Goal: Task Accomplishment & Management: Complete application form

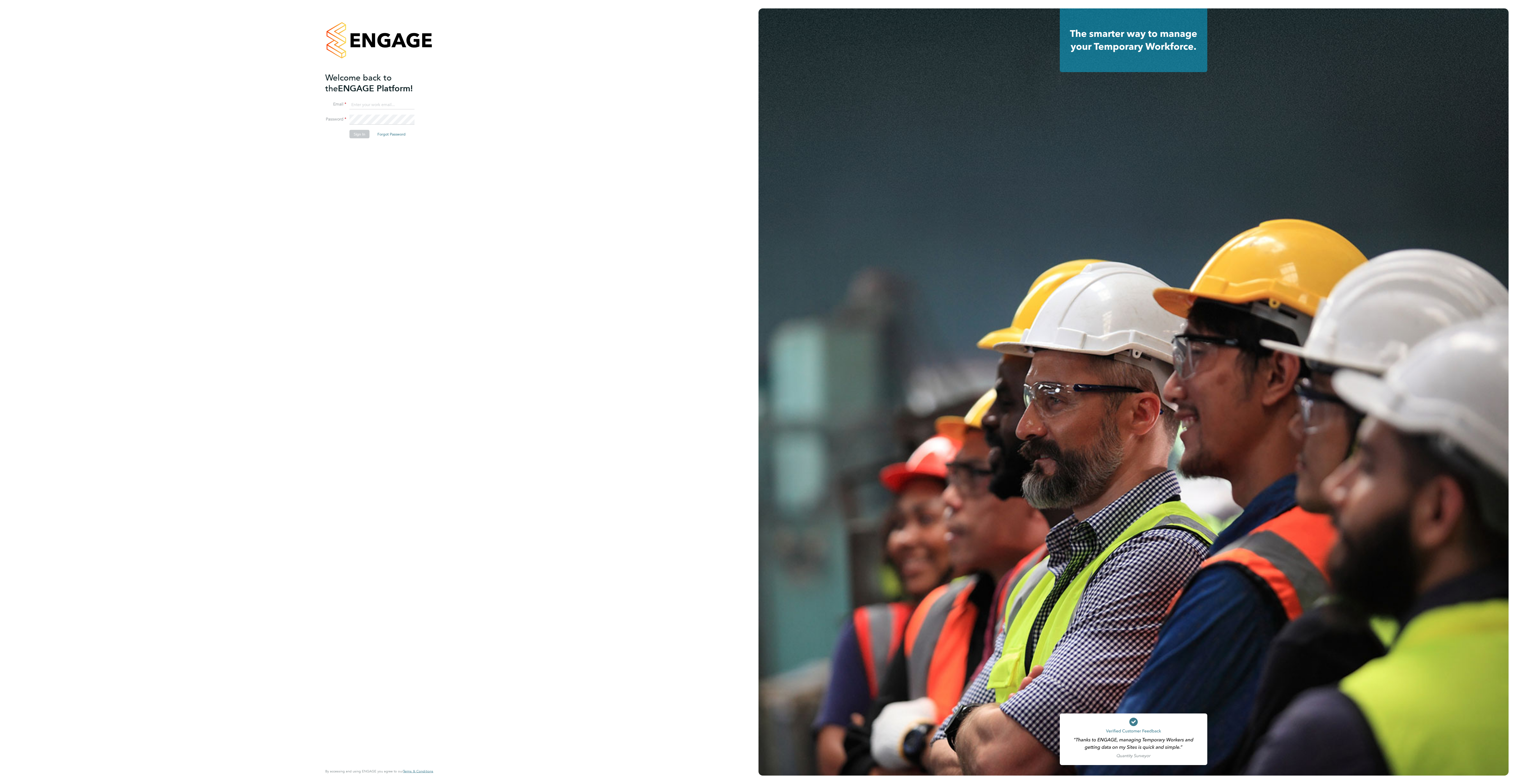
type input "ana.perozo@randstadcpe.com"
click at [364, 135] on button "Sign In" at bounding box center [359, 134] width 20 height 8
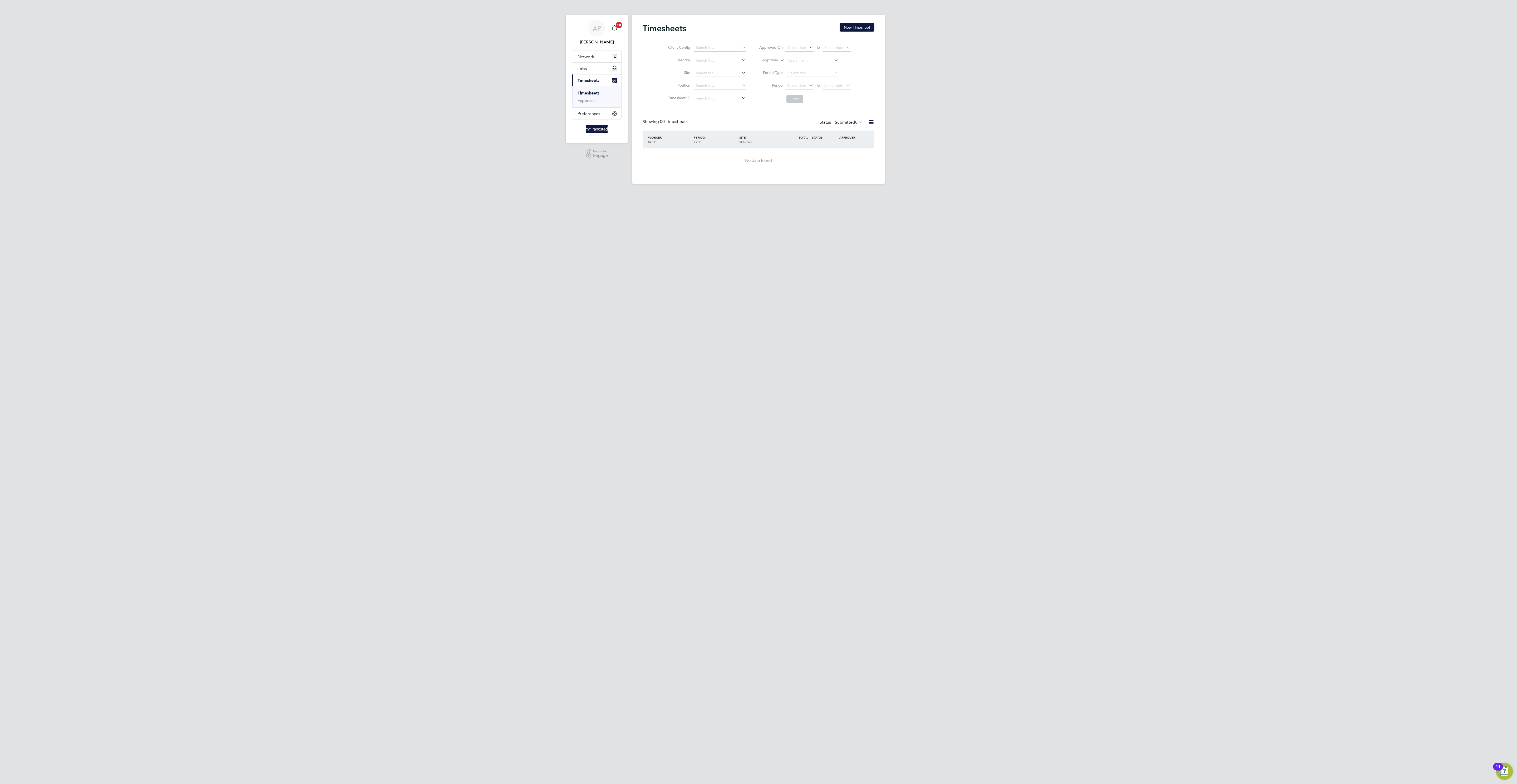
click at [857, 20] on div "Timesheets New Timesheet Client Config Vendor Site Position Timesheet ID Approv…" at bounding box center [758, 99] width 253 height 169
click at [855, 28] on button "New Timesheet" at bounding box center [857, 27] width 35 height 8
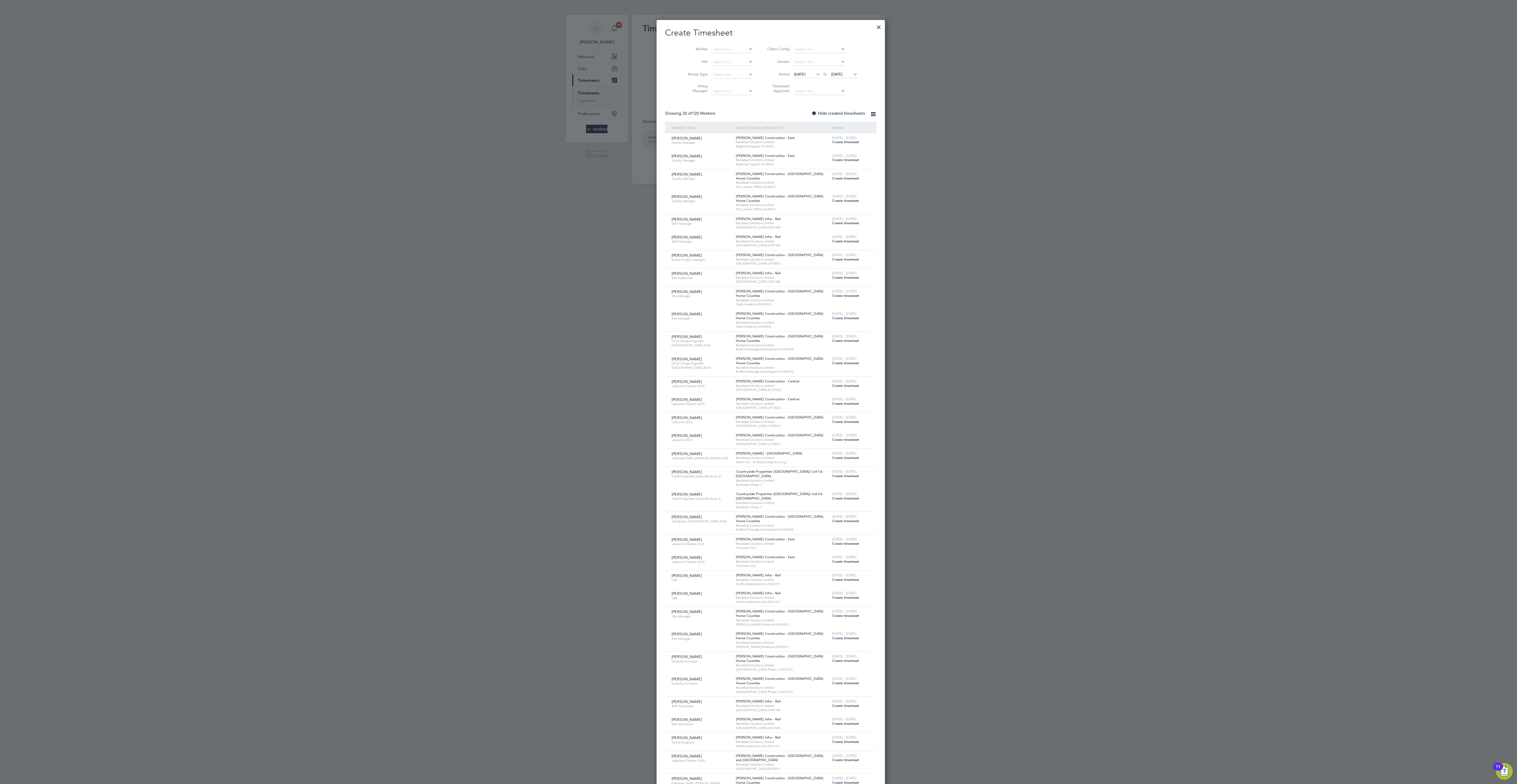
scroll to position [1138, 204]
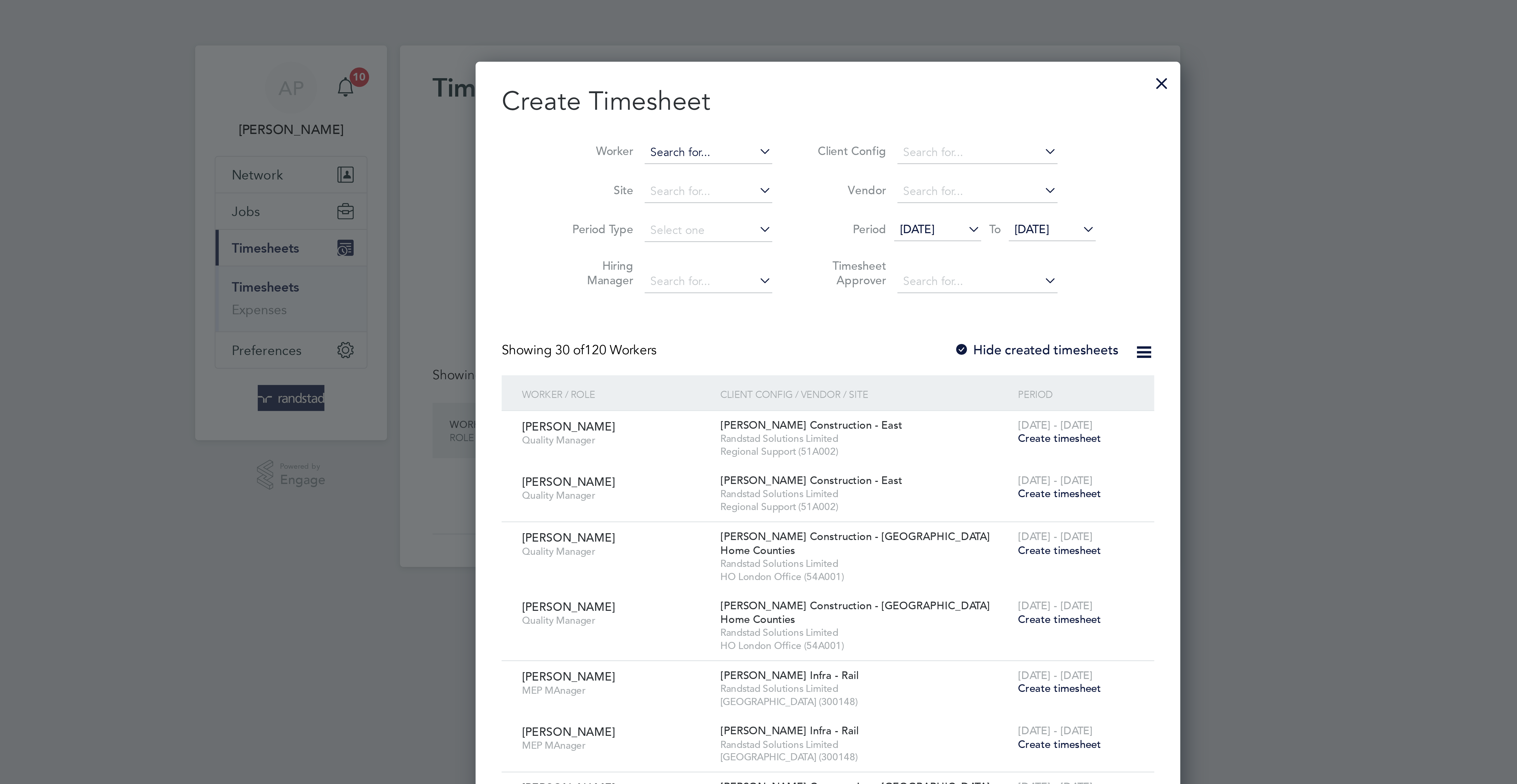
click at [724, 50] on input at bounding box center [732, 49] width 41 height 8
click at [728, 57] on li "[PERSON_NAME] ner" at bounding box center [722, 57] width 48 height 7
type input "[PERSON_NAME]"
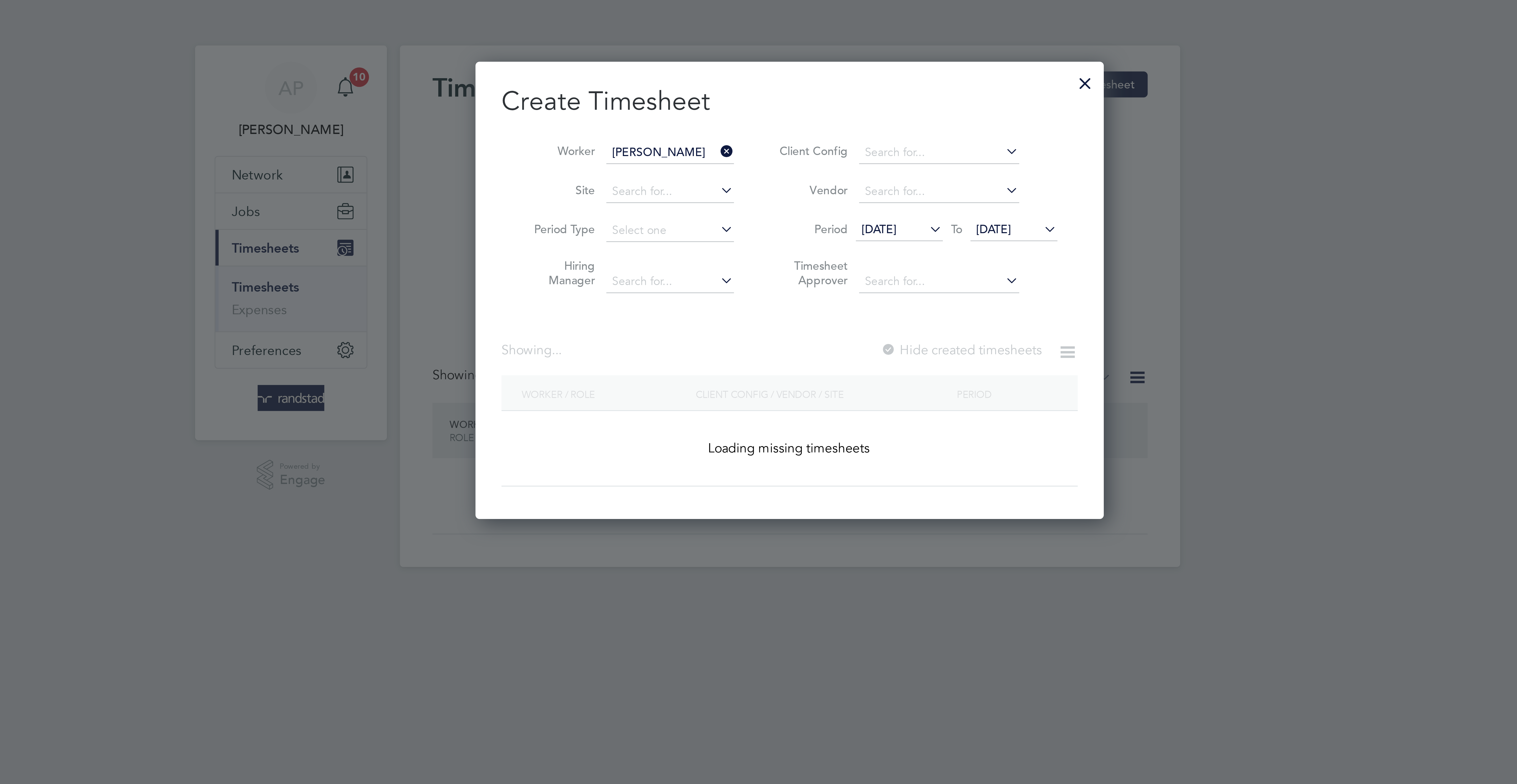
scroll to position [152, 204]
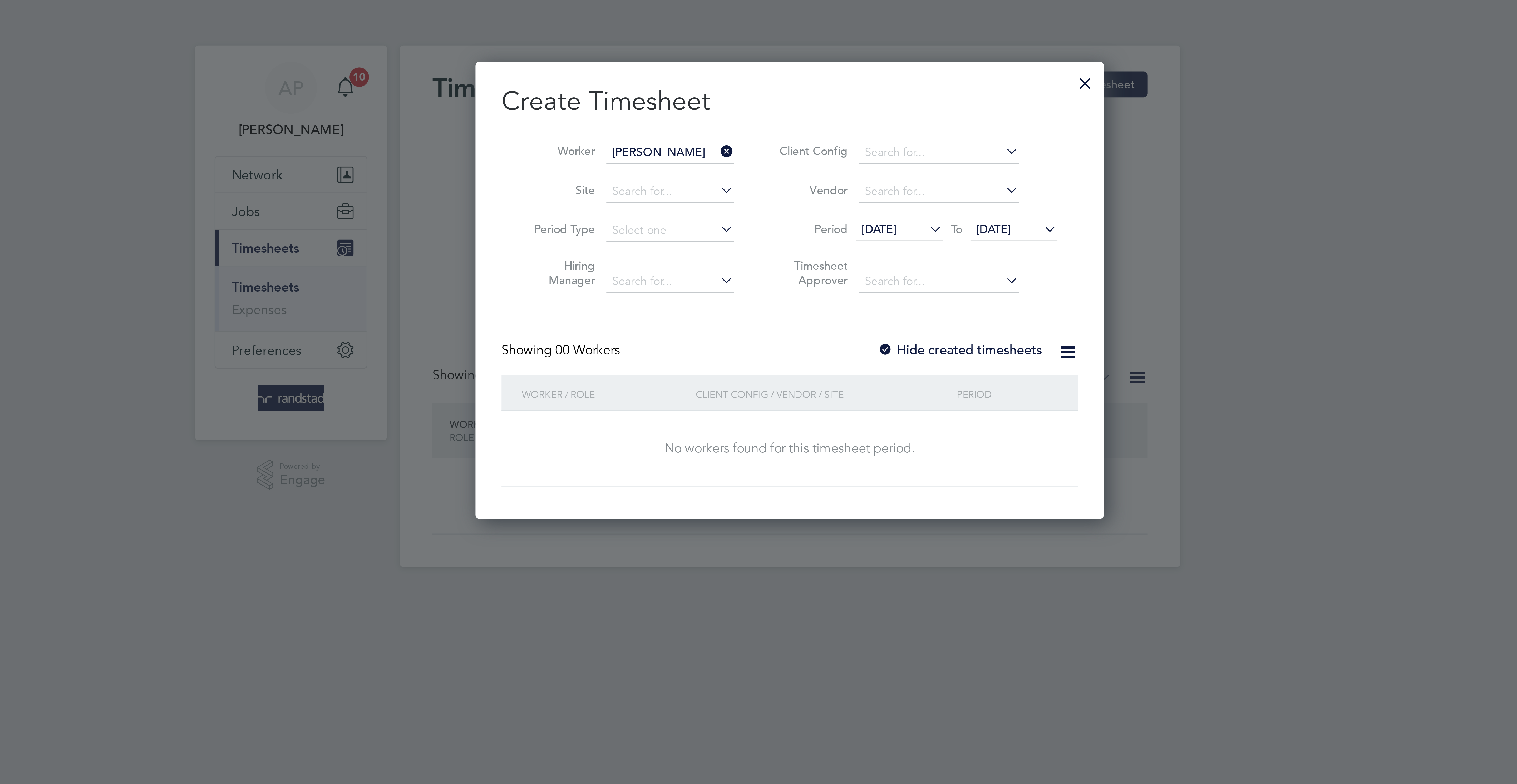
click at [822, 72] on li "Period [DATE] To [DATE]" at bounding box center [799, 74] width 105 height 12
click at [830, 77] on span "[DATE]" at bounding box center [824, 74] width 11 height 5
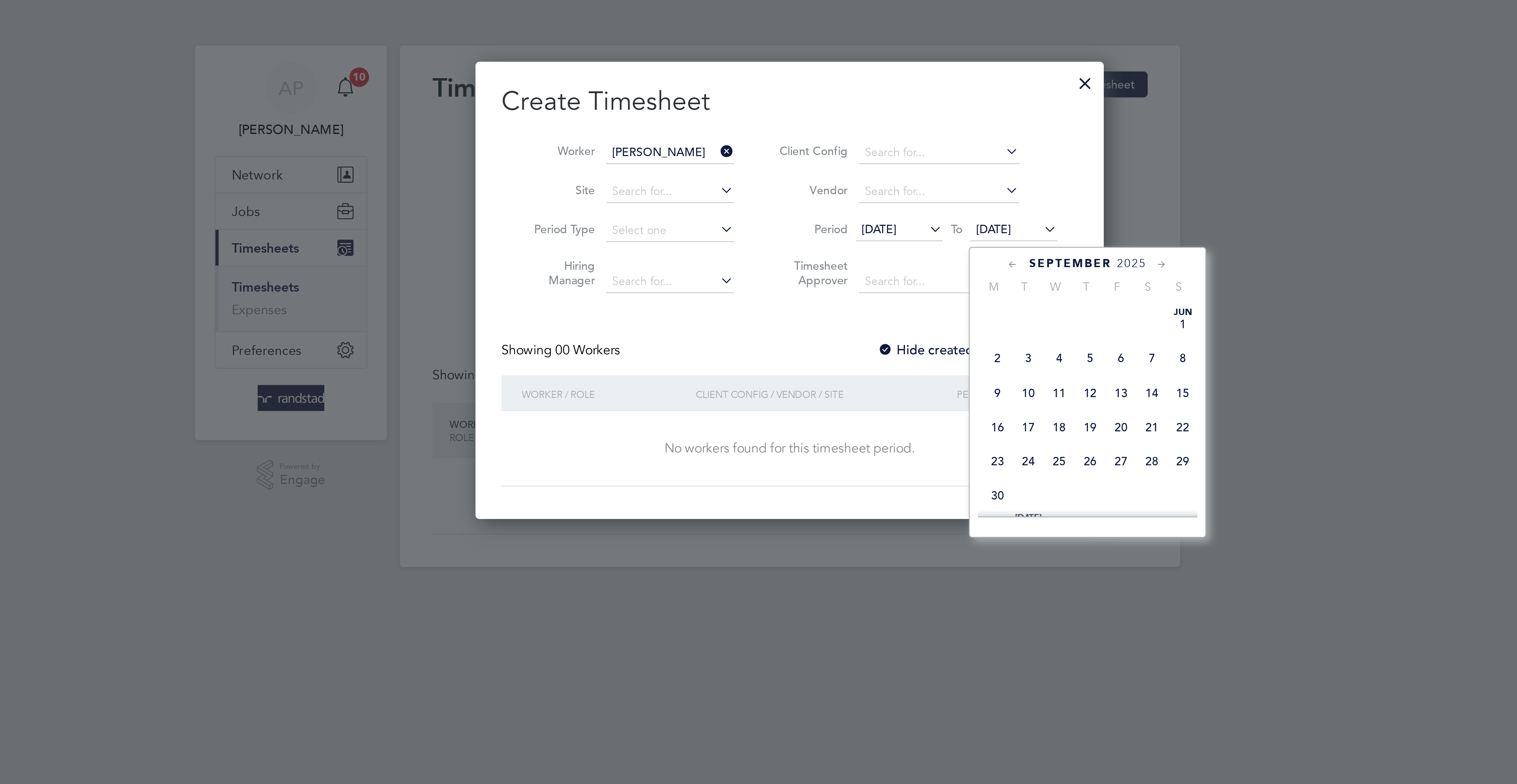
scroll to position [201, 0]
click at [865, 119] on span "26" at bounding box center [866, 114] width 10 height 10
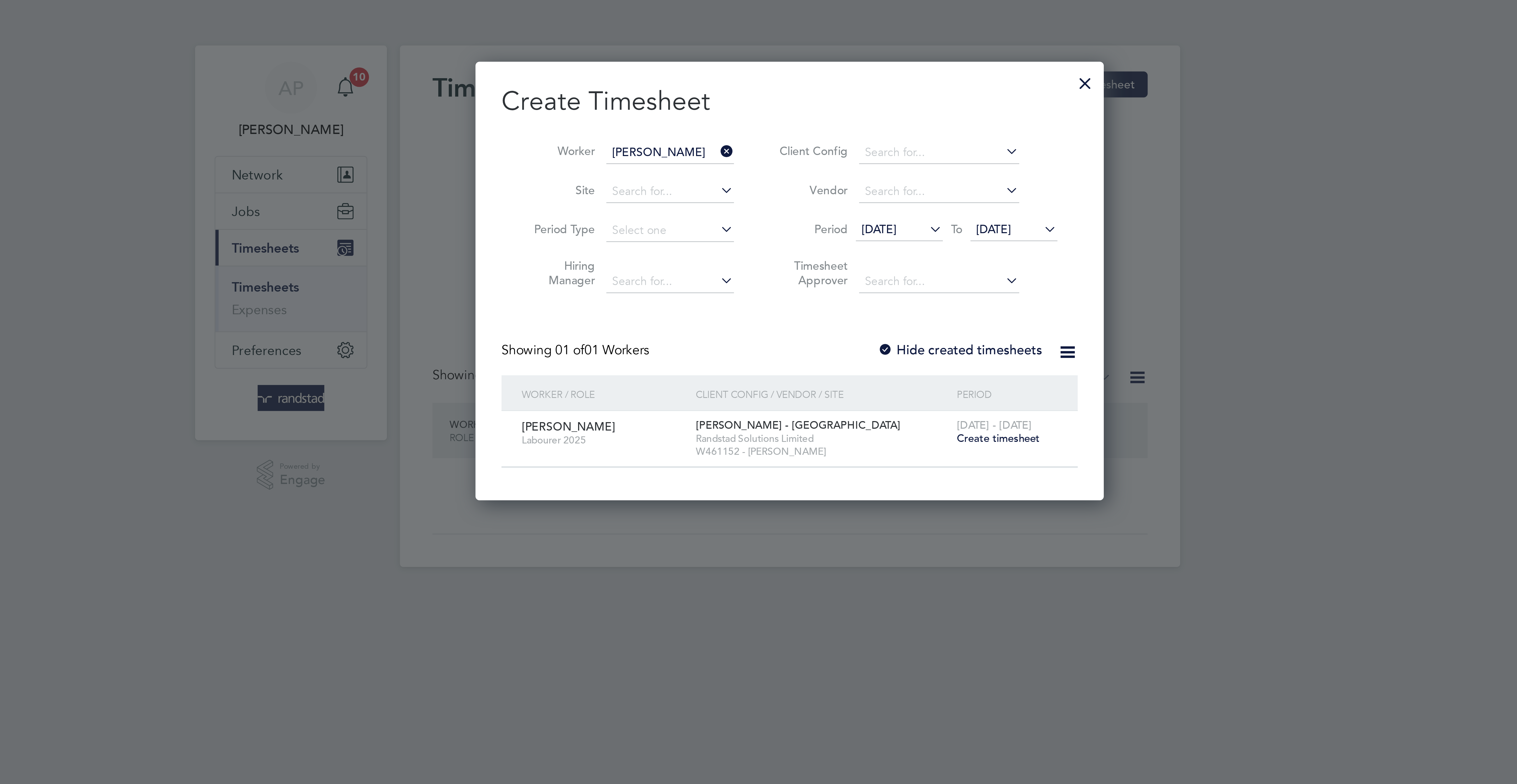
scroll to position [146, 204]
click at [830, 144] on span "Create timesheet" at bounding box center [826, 142] width 27 height 5
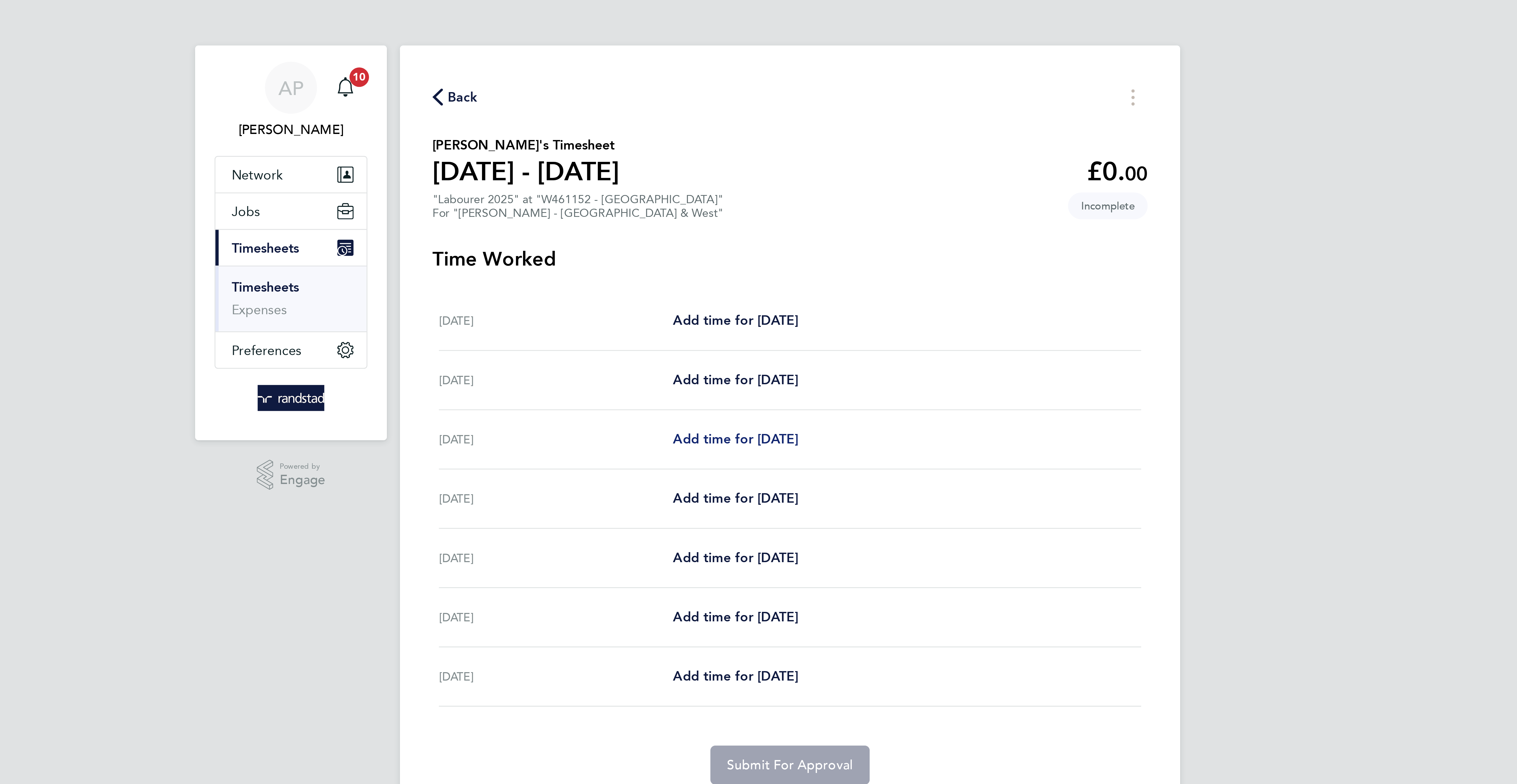
click at [753, 140] on span "Add time for [DATE]" at bounding box center [741, 142] width 41 height 5
select select "60"
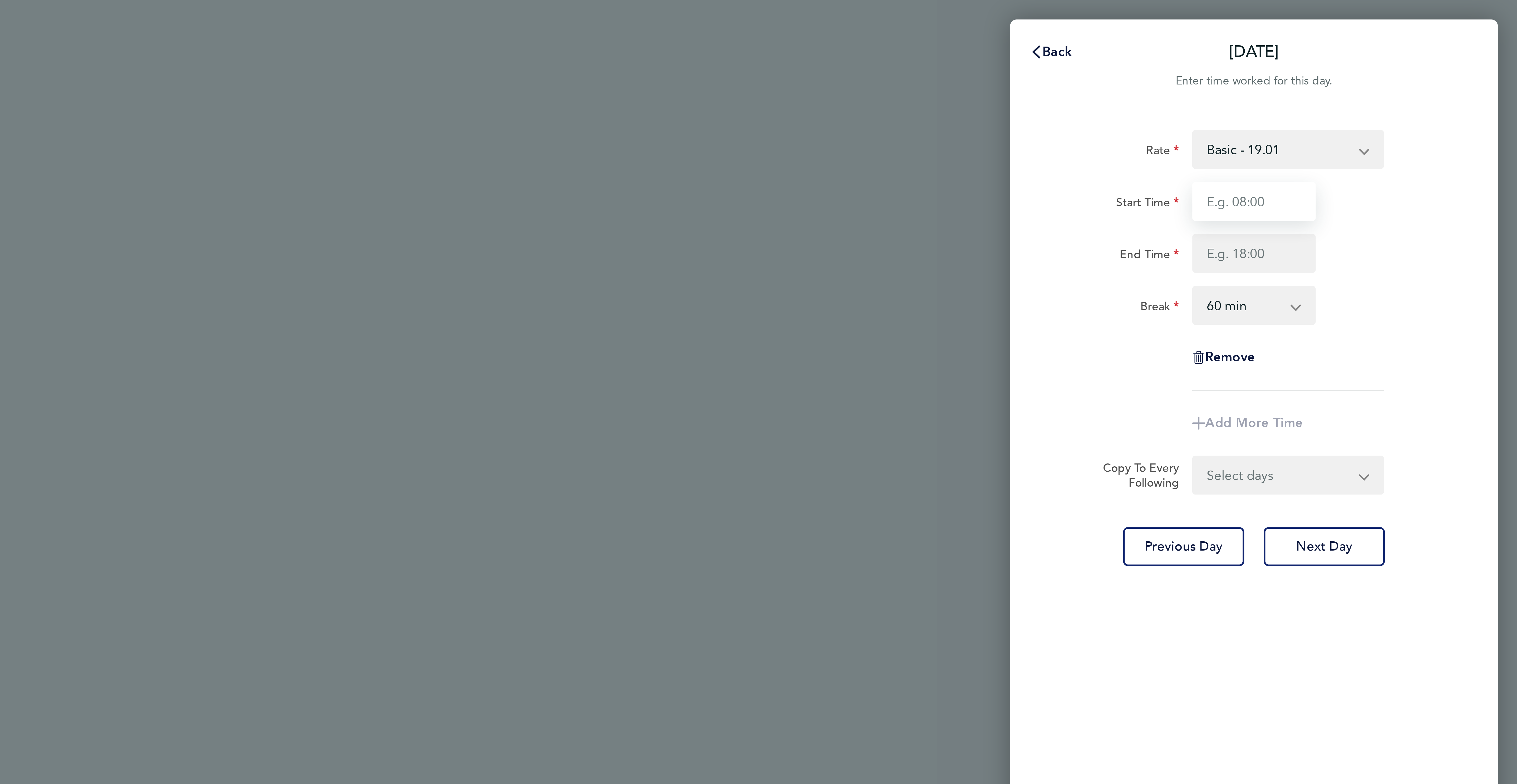
click at [1440, 65] on input "Start Time" at bounding box center [1432, 65] width 40 height 12
type input "07:30"
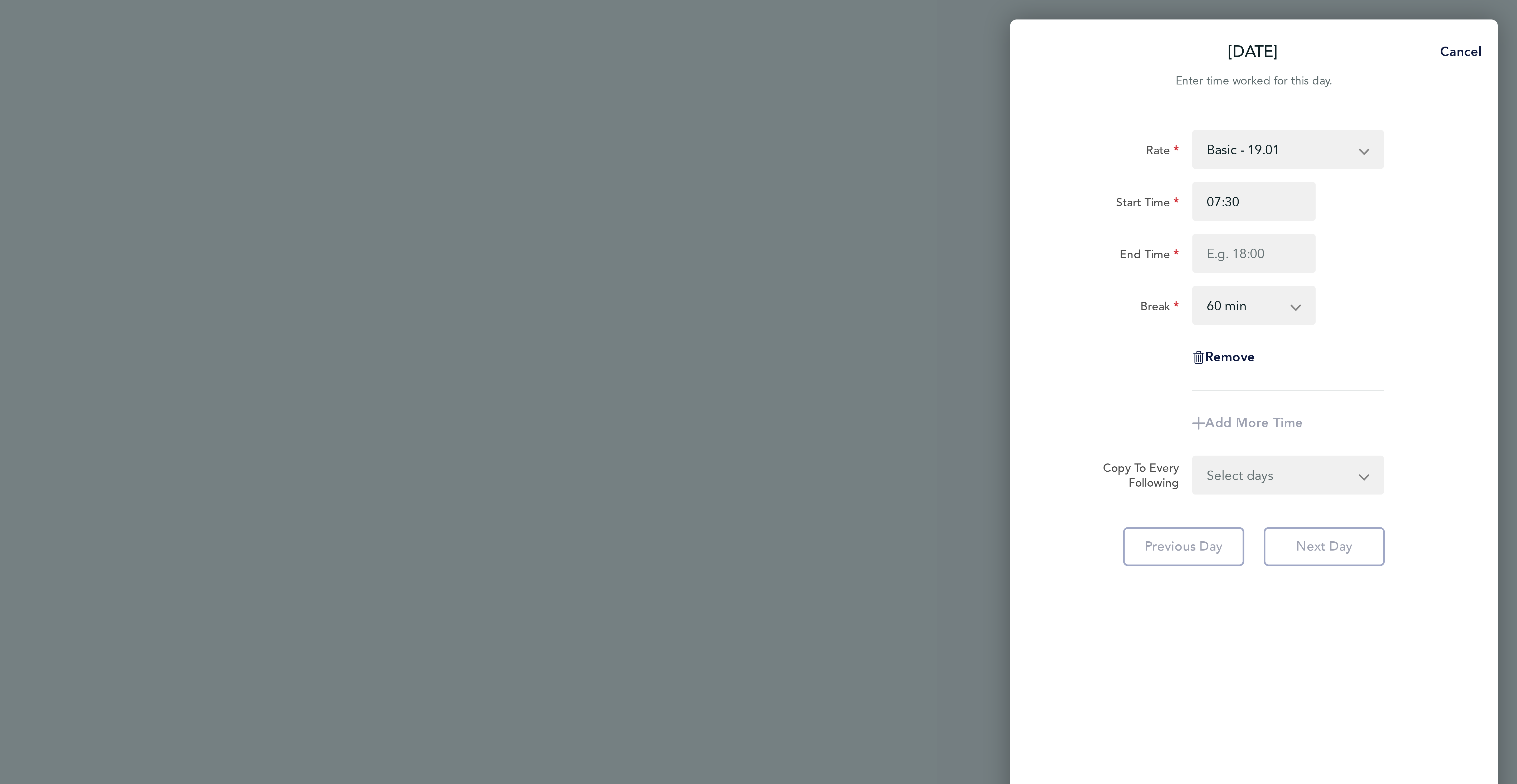
click at [1414, 75] on div "Start Time 07:30 End Time" at bounding box center [1431, 74] width 133 height 29
click at [1415, 76] on input "End Time" at bounding box center [1432, 82] width 40 height 12
type input "16:30"
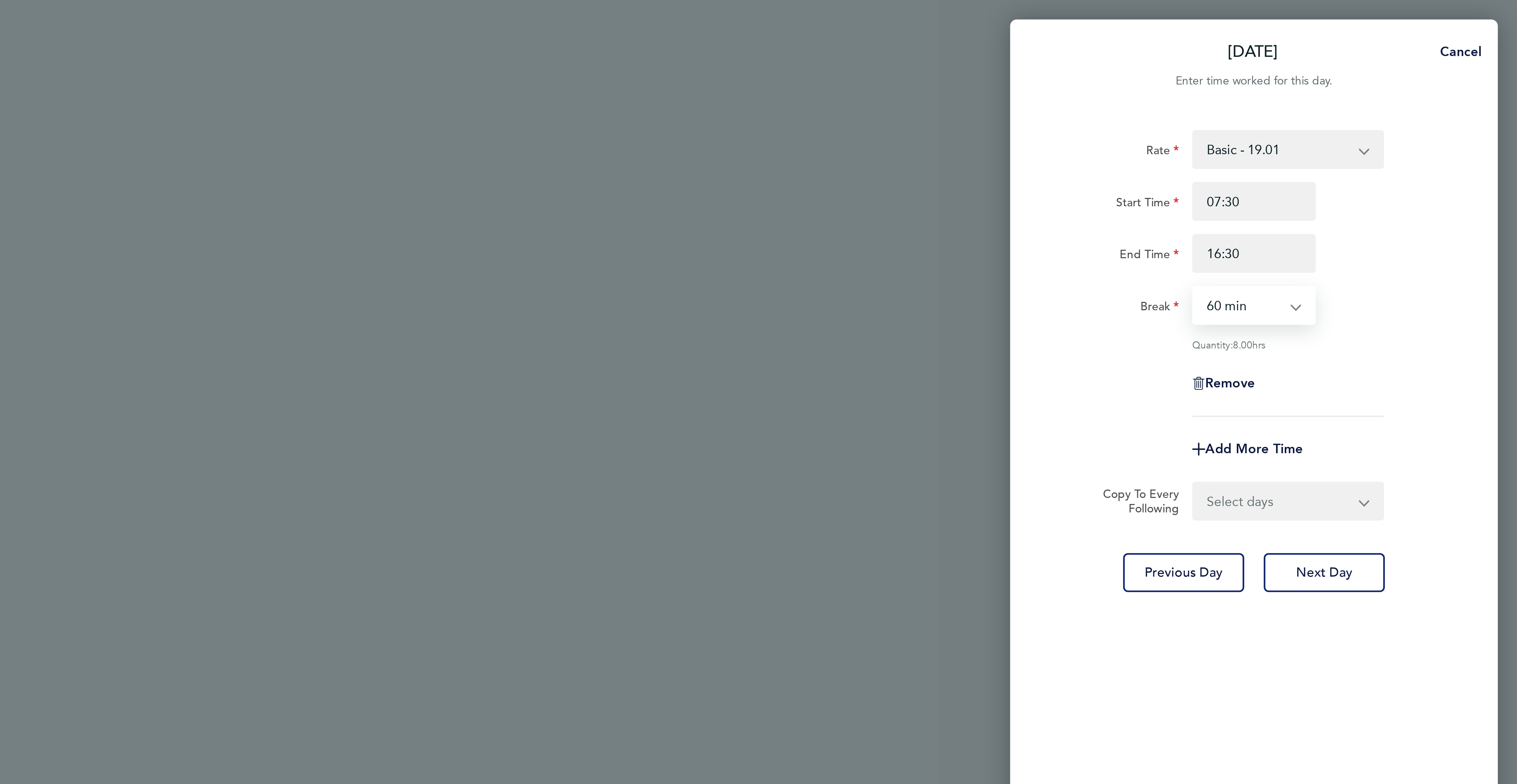
click at [1424, 98] on select "0 min 15 min 30 min 45 min 60 min 75 min 90 min" at bounding box center [1428, 99] width 32 height 12
select select "45"
click at [1412, 93] on select "0 min 15 min 30 min 45 min 60 min 75 min 90 min" at bounding box center [1428, 99] width 32 height 12
click at [1456, 162] on select "Select days Day [DATE] [DATE] [DATE] [DATE]" at bounding box center [1440, 162] width 55 height 12
select select "DAY"
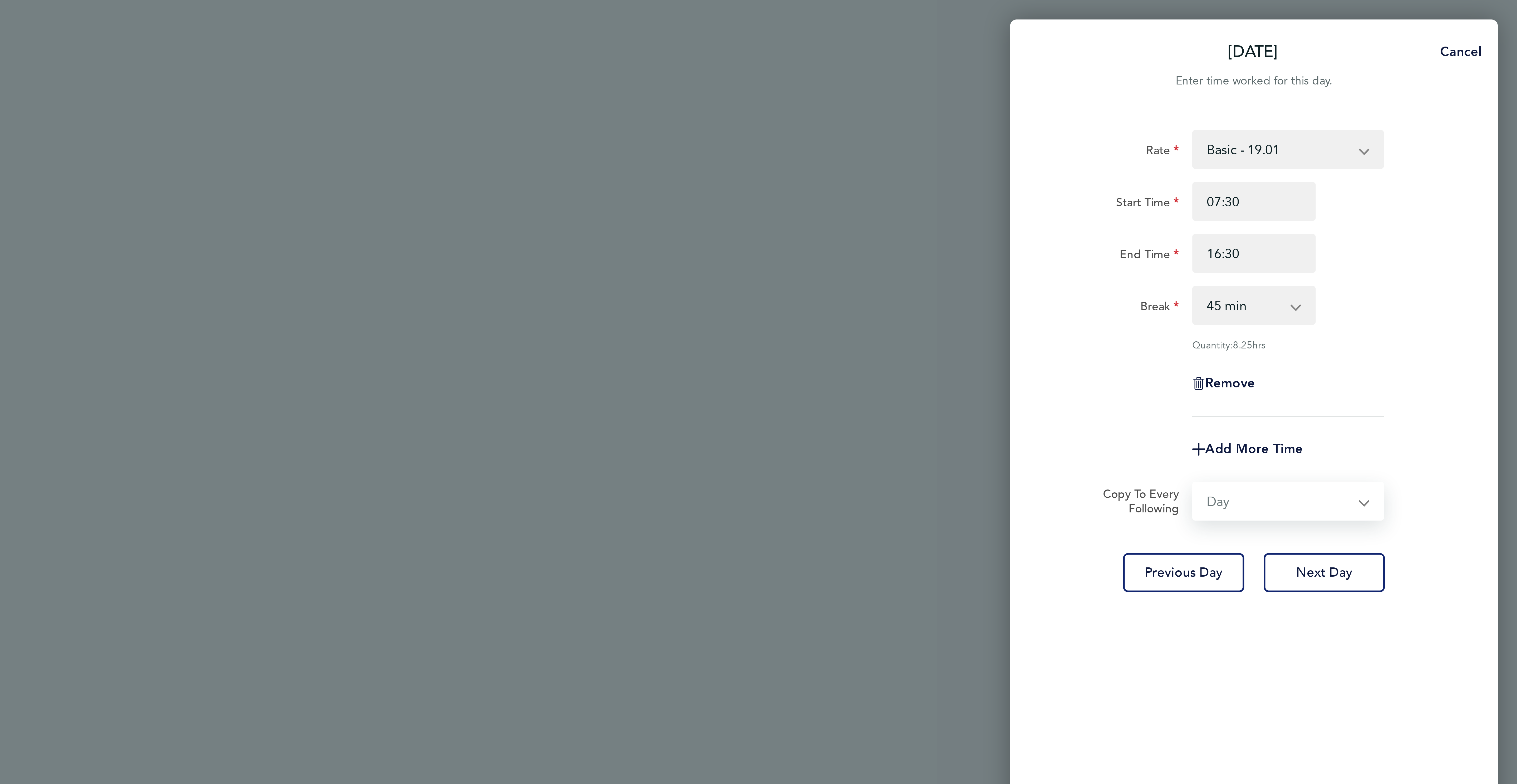
click at [1412, 157] on select "Select days Day [DATE] [DATE] [DATE] [DATE]" at bounding box center [1440, 162] width 55 height 12
select select "[DATE]"
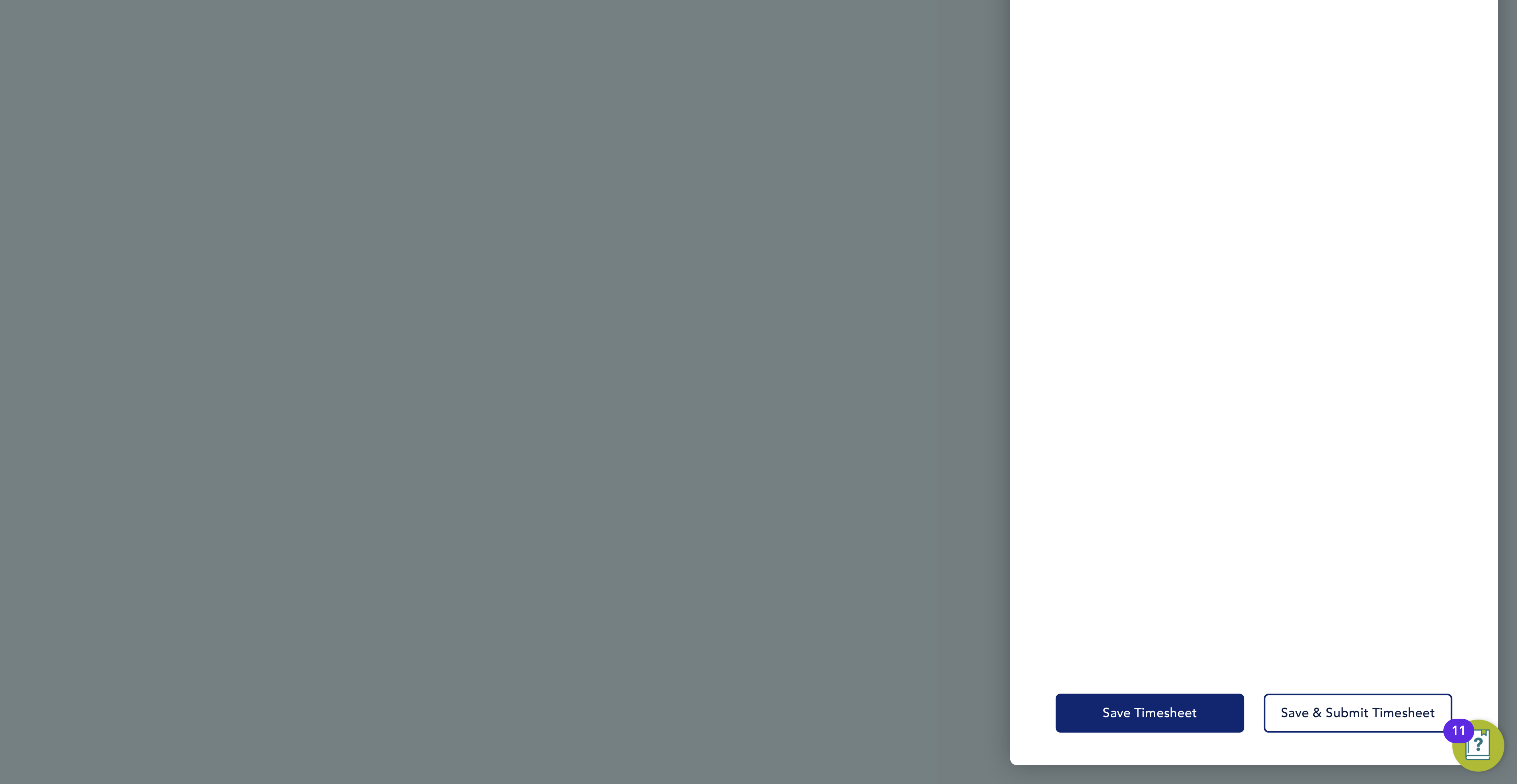
click at [1416, 765] on button "Save Timesheet" at bounding box center [1398, 760] width 61 height 12
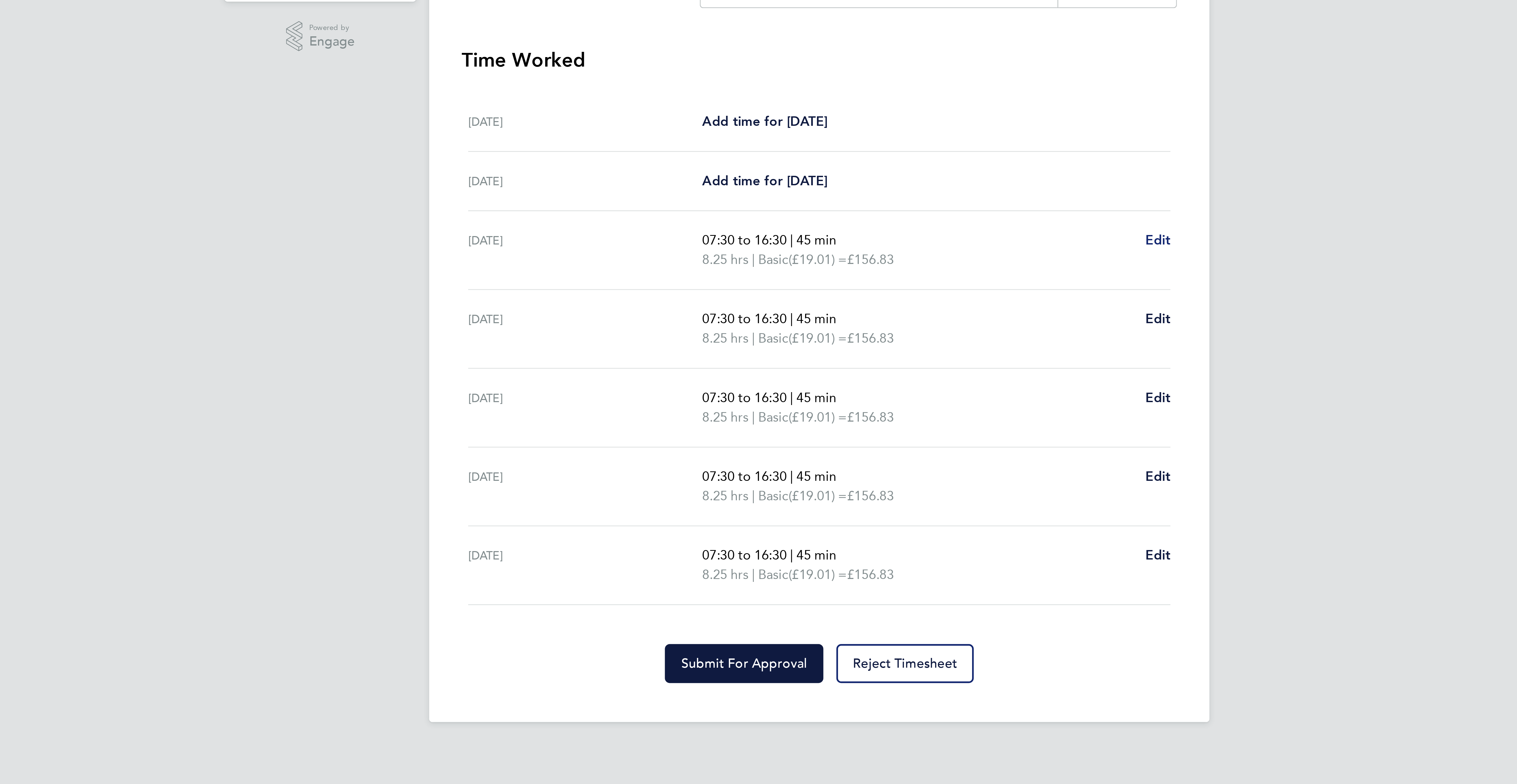
click at [865, 220] on span "Edit" at bounding box center [868, 220] width 8 height 5
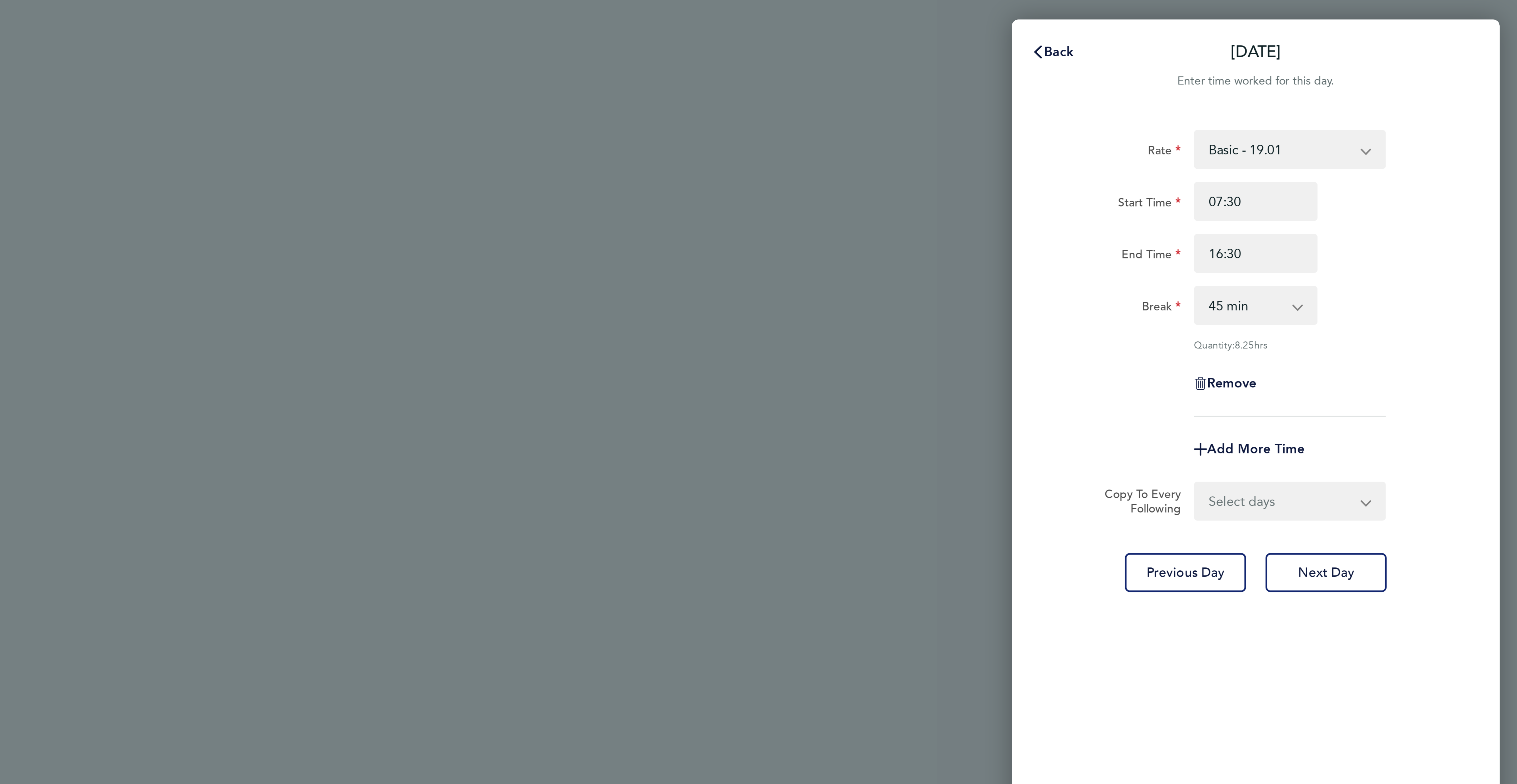
click at [1427, 102] on select "0 min 15 min 30 min 45 min 60 min 75 min 90 min" at bounding box center [1428, 99] width 32 height 12
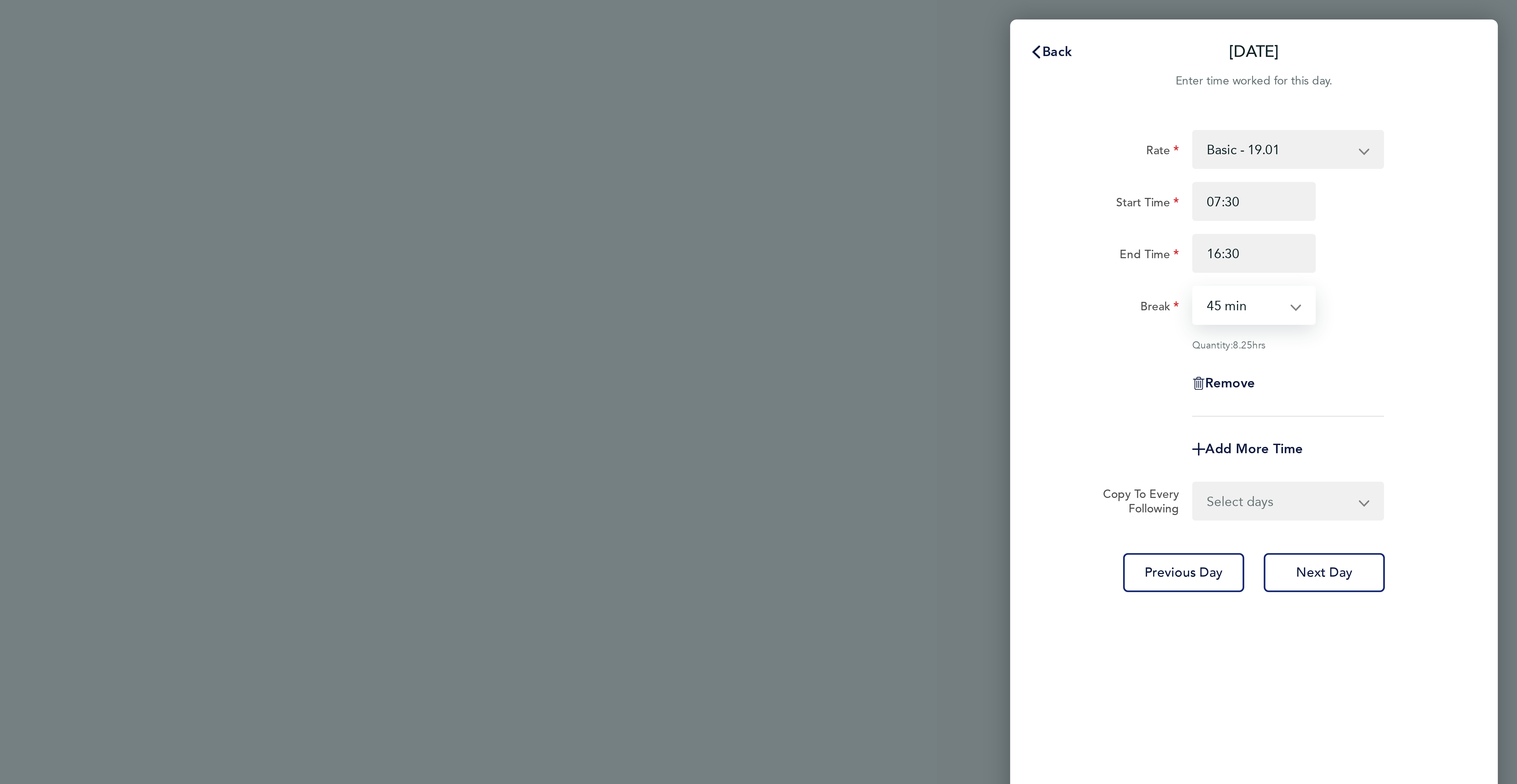
select select "30"
click at [1412, 93] on select "0 min 15 min 30 min 45 min 60 min 75 min 90 min" at bounding box center [1428, 99] width 32 height 12
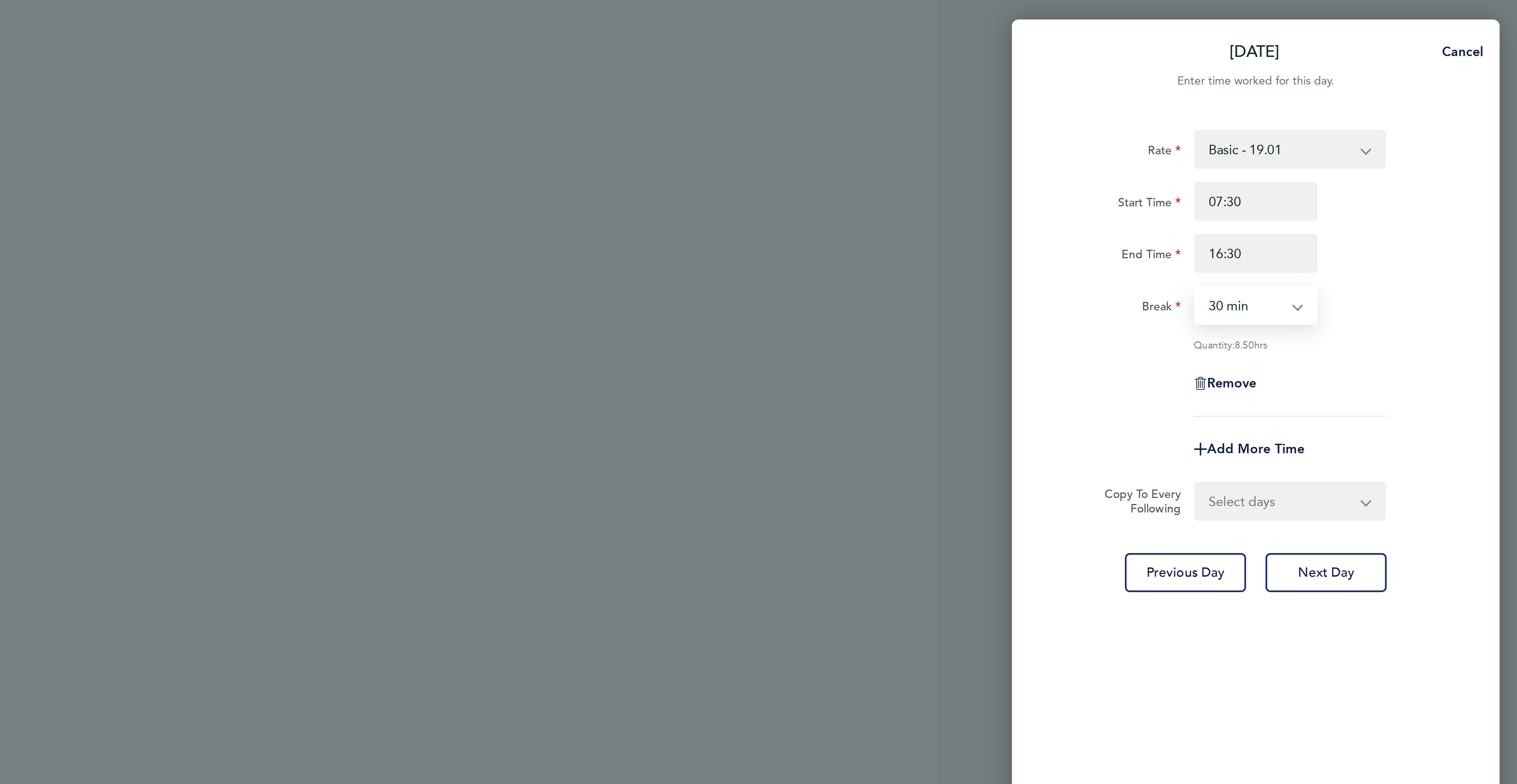
click at [1442, 160] on select "Select days Day [DATE] [DATE] [DATE] [DATE]" at bounding box center [1440, 162] width 55 height 12
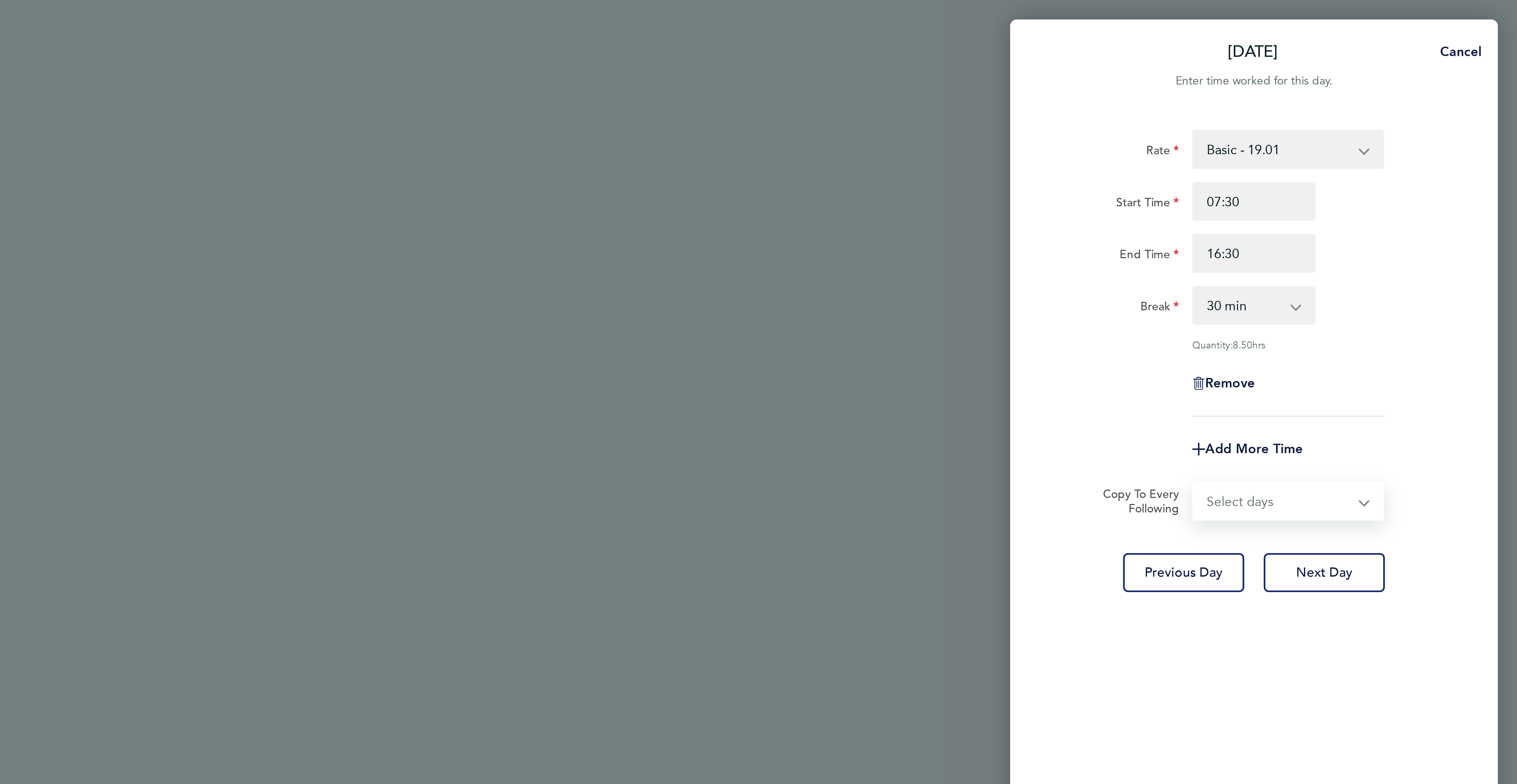
select select "DAY"
click at [1412, 157] on select "Select days Day [DATE] [DATE] [DATE] [DATE]" at bounding box center [1440, 162] width 55 height 12
select select "[DATE]"
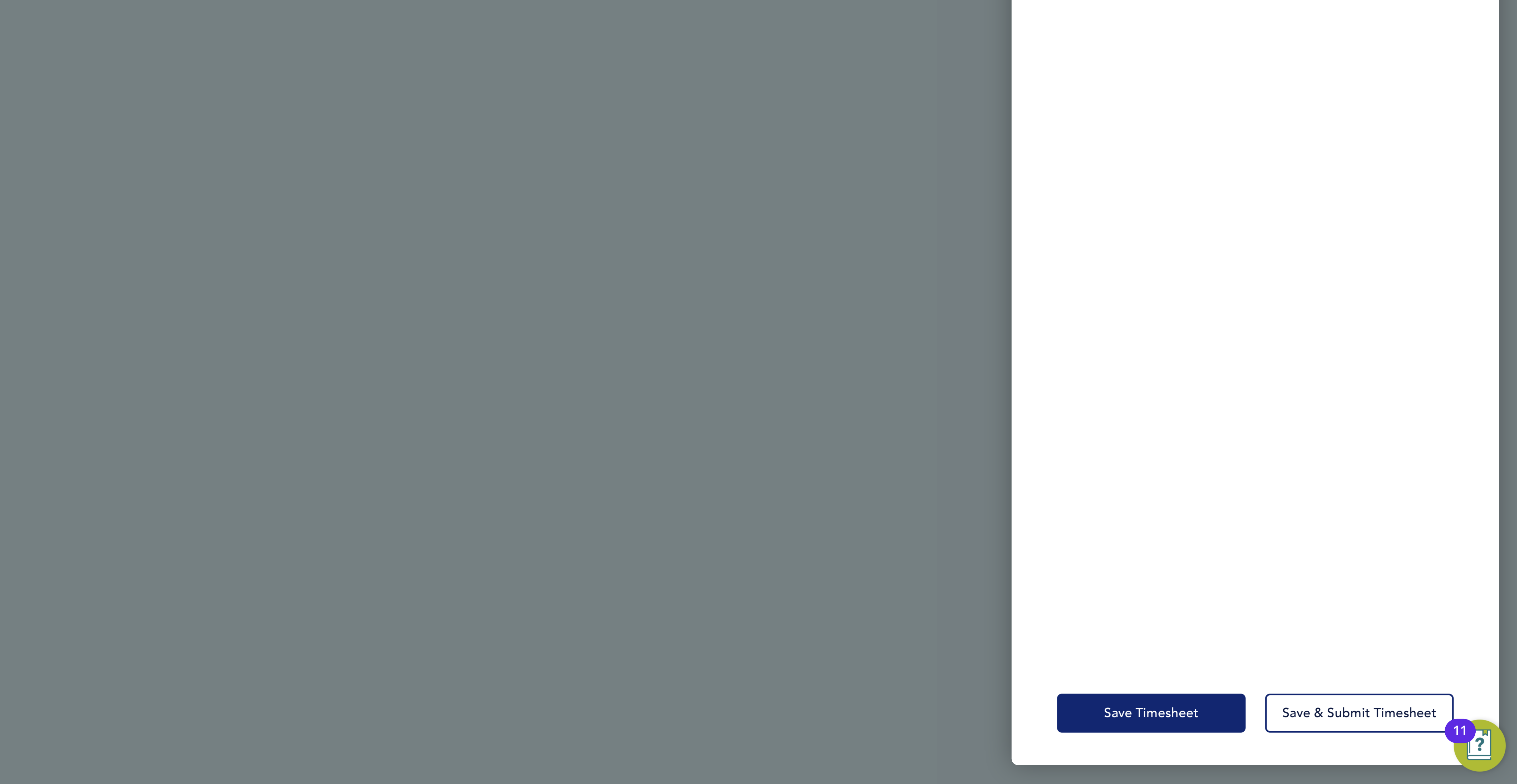
click at [1399, 756] on button "Save Timesheet" at bounding box center [1398, 760] width 61 height 12
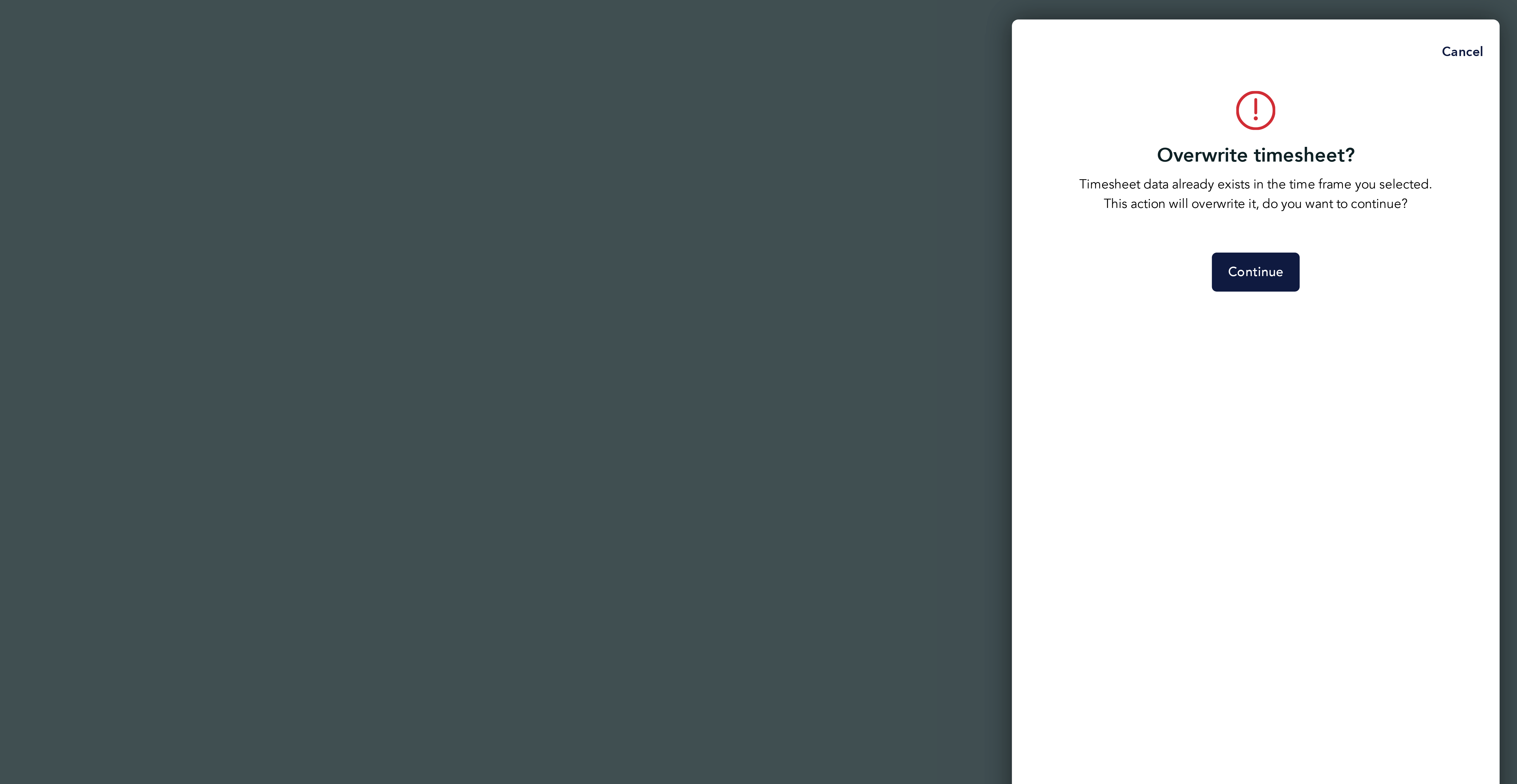
click at [1437, 97] on div "Overwrite timesheet? Timesheet data already exists in the time frame you select…" at bounding box center [1432, 400] width 158 height 755
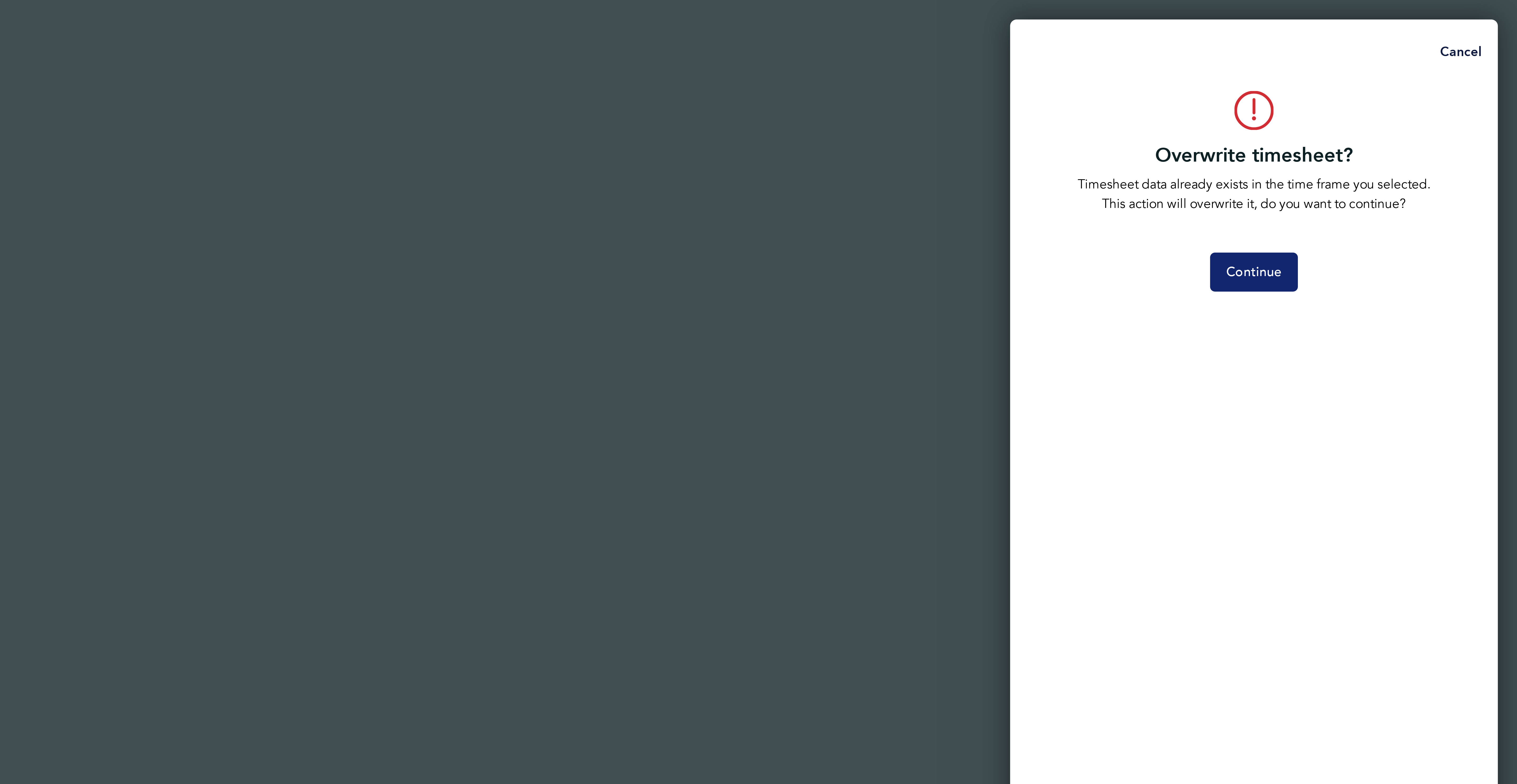
click at [1435, 92] on button "Continue" at bounding box center [1432, 88] width 28 height 12
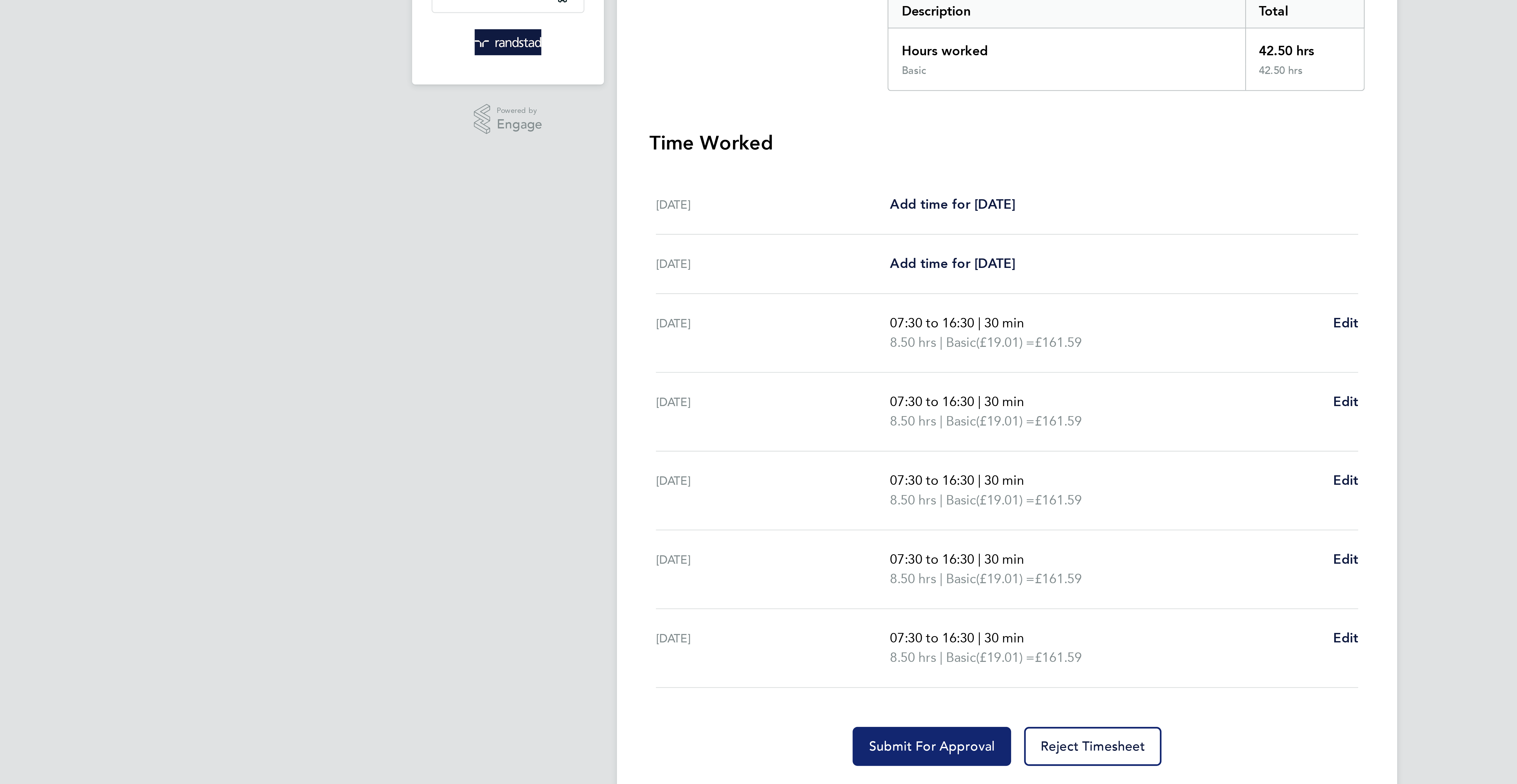
click at [727, 360] on span "Submit For Approval" at bounding box center [734, 357] width 41 height 5
click at [727, 361] on div "Reject Timesheet" at bounding box center [758, 357] width 232 height 12
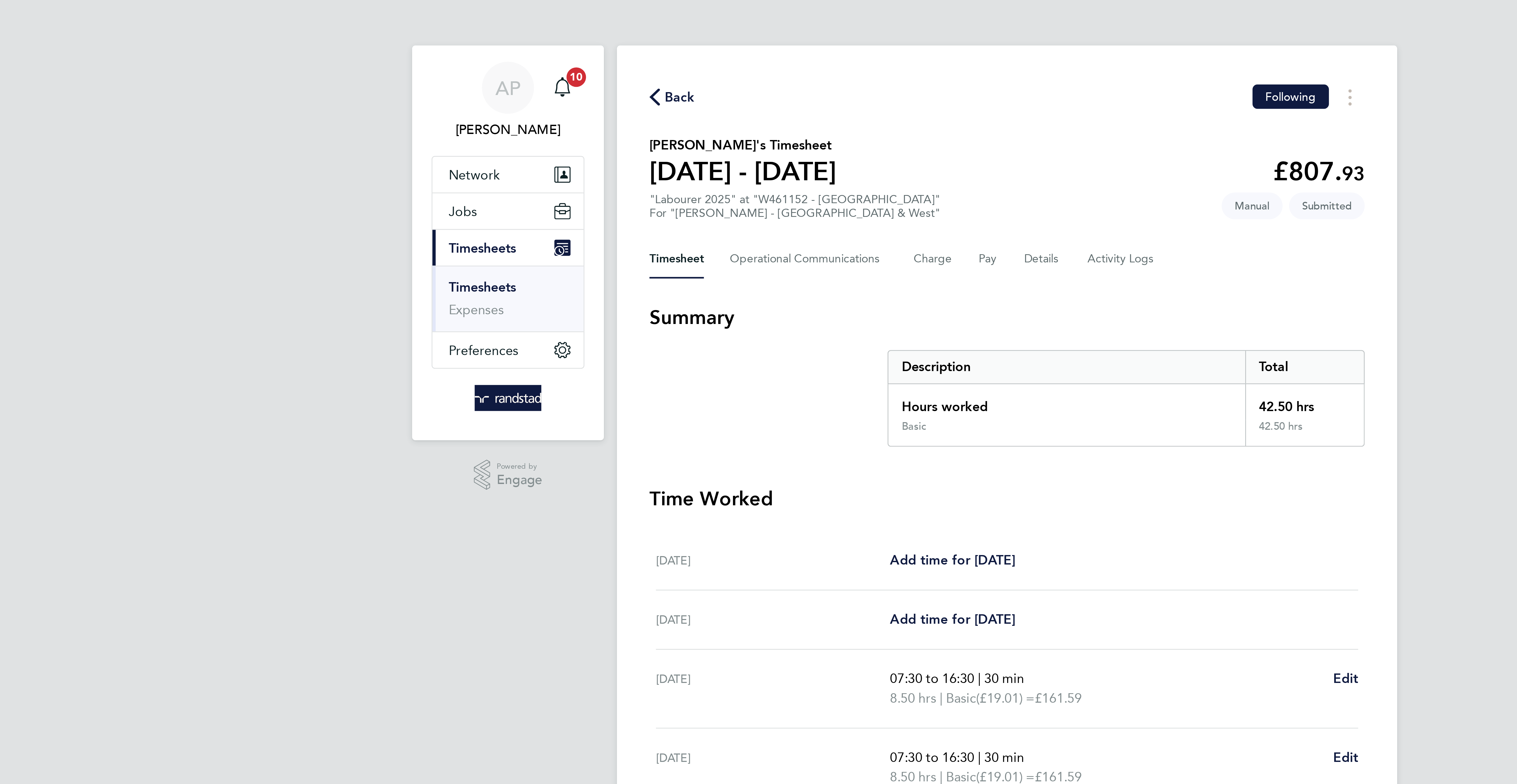
click at [652, 31] on span "Back" at bounding box center [652, 31] width 10 height 6
